Goal: Information Seeking & Learning: Learn about a topic

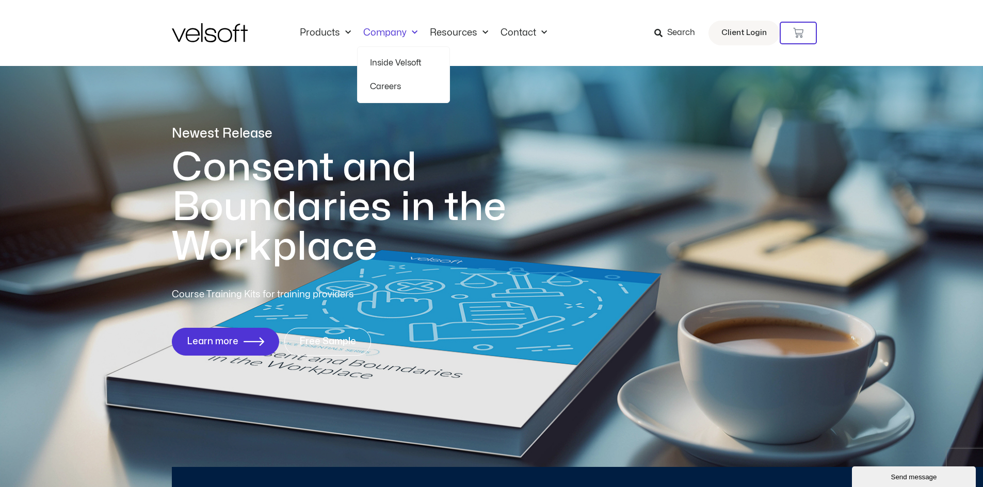
click at [396, 64] on link "Inside Velsoft" at bounding box center [403, 63] width 67 height 24
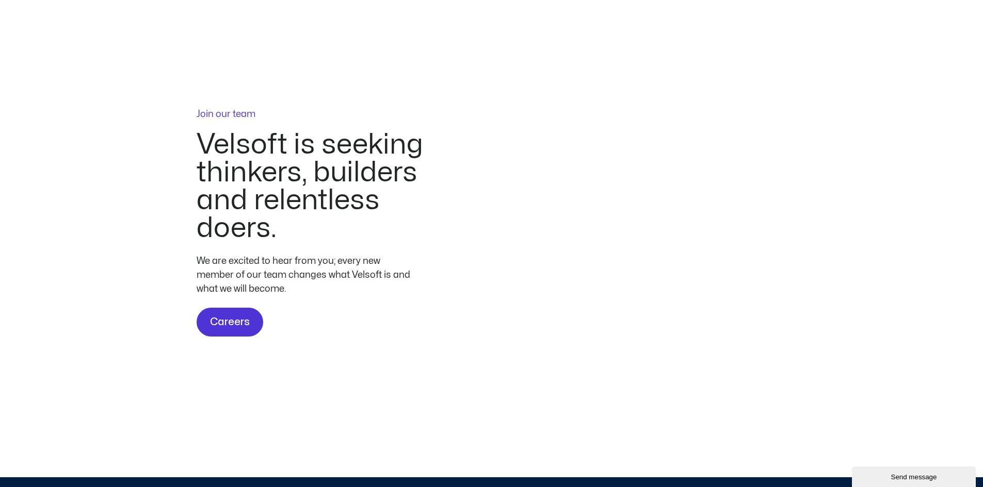
scroll to position [3043, 0]
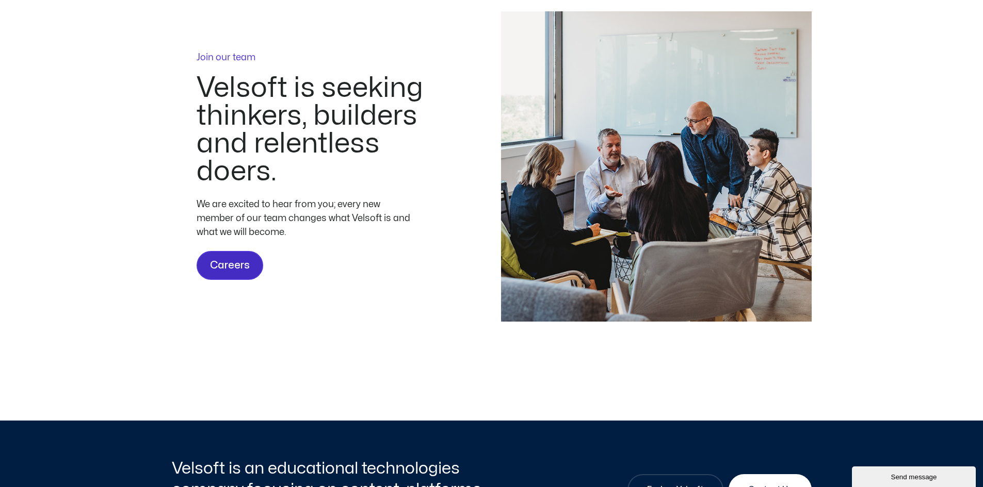
click at [234, 274] on span "Careers" at bounding box center [230, 265] width 40 height 17
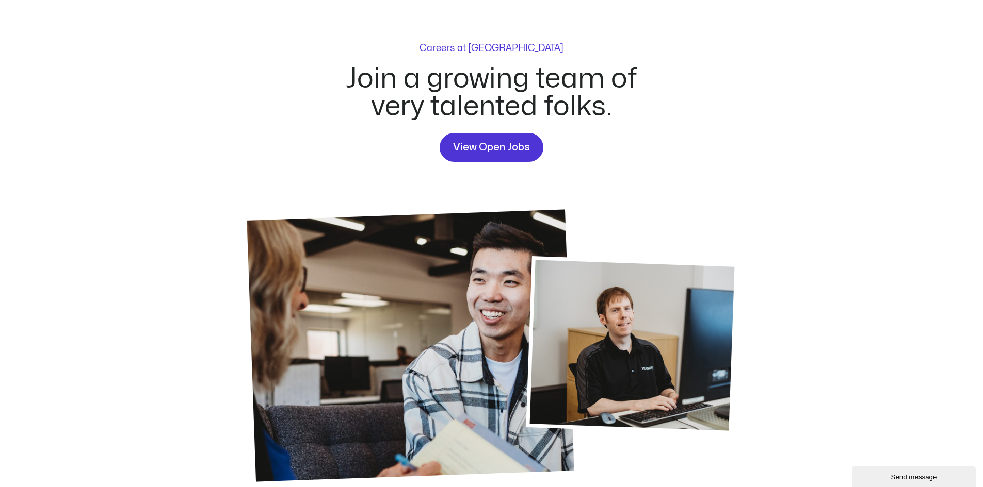
scroll to position [103, 0]
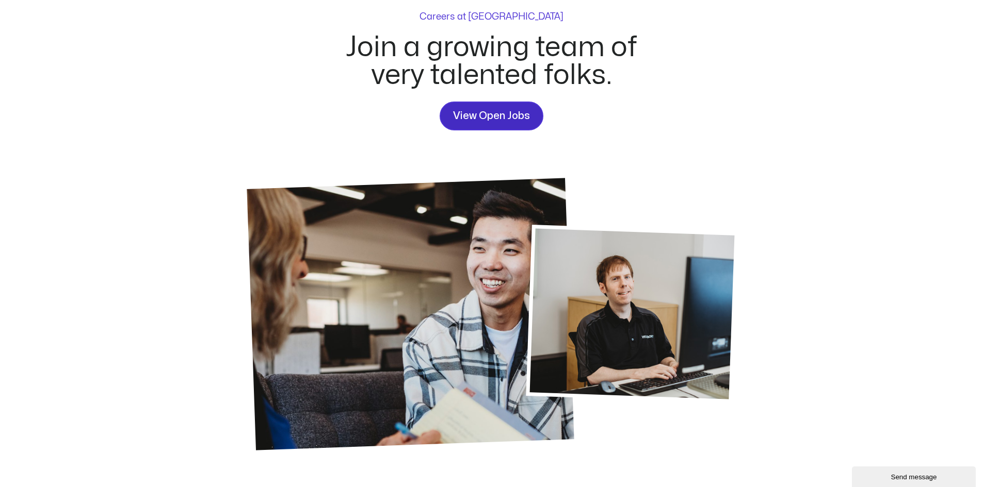
click at [486, 119] on span "View Open Jobs" at bounding box center [491, 116] width 77 height 17
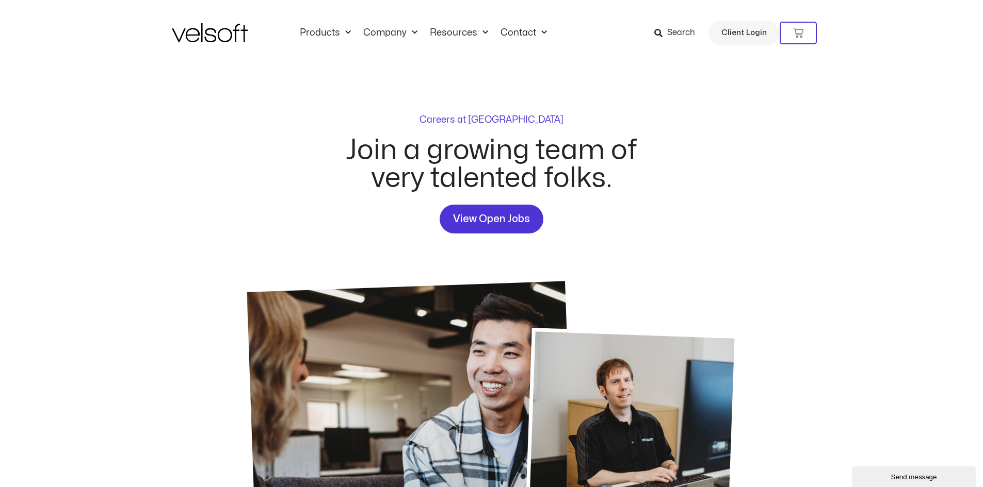
click at [232, 34] on img at bounding box center [210, 32] width 76 height 19
